Goal: Task Accomplishment & Management: Manage account settings

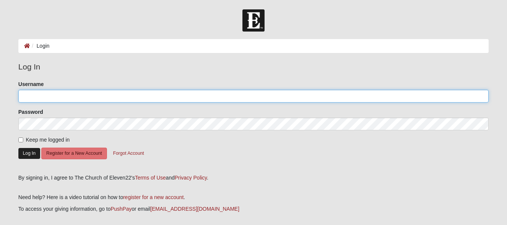
type input "Toddcharles@"
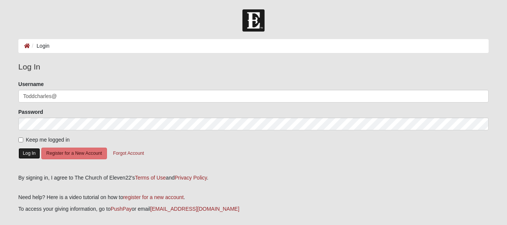
click at [29, 153] on button "Log In" at bounding box center [29, 153] width 22 height 11
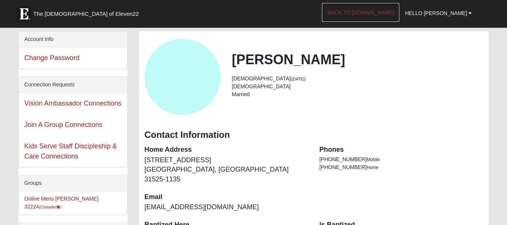
click at [382, 12] on link "Back to [DOMAIN_NAME]" at bounding box center [361, 12] width 78 height 19
